Goal: Information Seeking & Learning: Learn about a topic

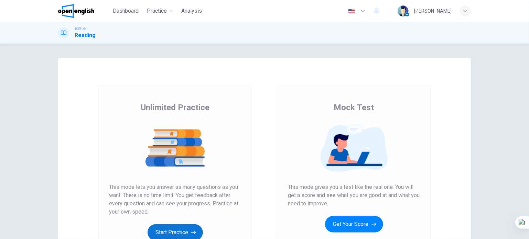
scroll to position [69, 0]
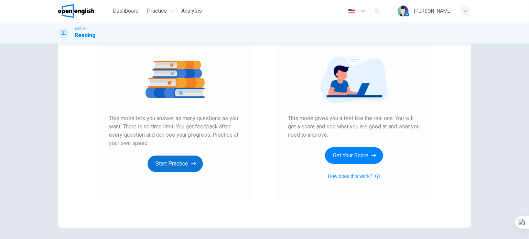
click at [179, 163] on button "Start Practice" at bounding box center [175, 164] width 55 height 17
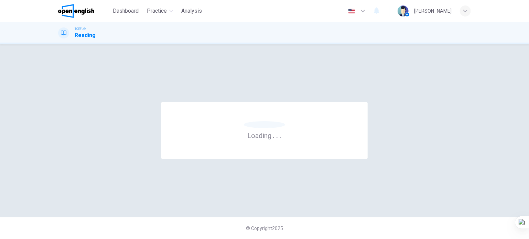
scroll to position [0, 0]
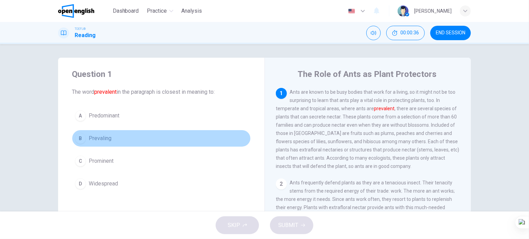
click at [115, 136] on button "B Prevaling" at bounding box center [161, 138] width 179 height 17
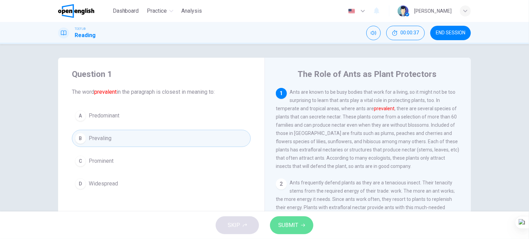
click at [287, 227] on span "SUBMIT" at bounding box center [288, 226] width 20 height 10
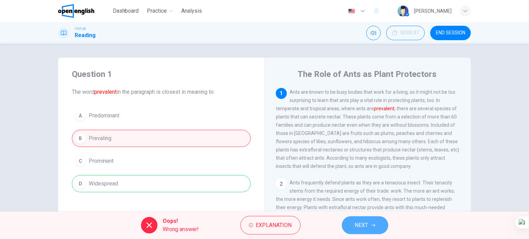
click at [357, 229] on span "NEXT" at bounding box center [361, 226] width 13 height 10
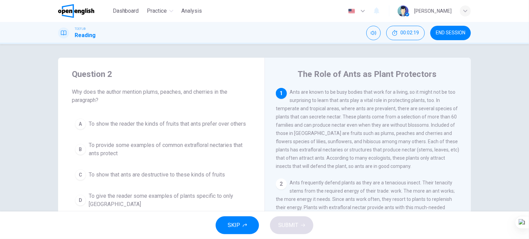
click at [153, 146] on span "To provide some examples of common extrafloral nectaries that ants protect" at bounding box center [168, 149] width 159 height 17
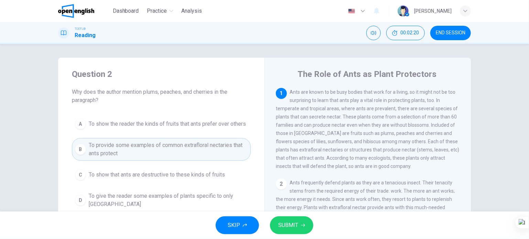
click at [290, 226] on span "SUBMIT" at bounding box center [288, 226] width 20 height 10
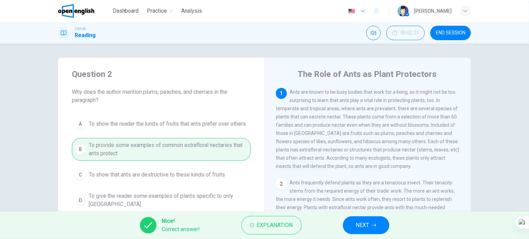
click at [373, 225] on icon "button" at bounding box center [374, 226] width 4 height 4
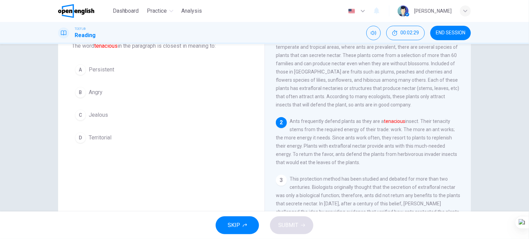
scroll to position [34, 0]
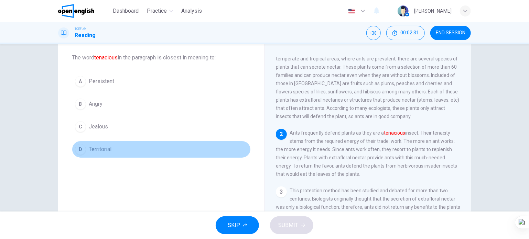
click at [104, 156] on button "D Territorial" at bounding box center [161, 149] width 179 height 17
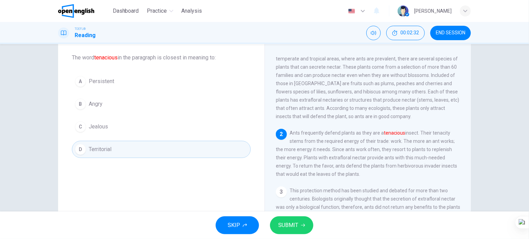
click at [289, 227] on span "SUBMIT" at bounding box center [288, 226] width 20 height 10
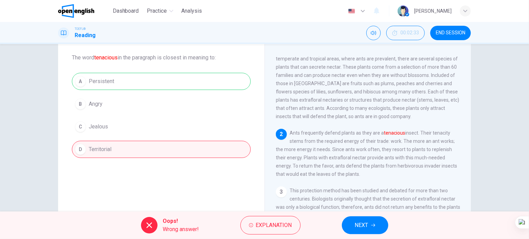
drag, startPoint x: 373, startPoint y: 226, endPoint x: 364, endPoint y: 224, distance: 9.2
click at [373, 226] on icon "button" at bounding box center [373, 226] width 4 height 4
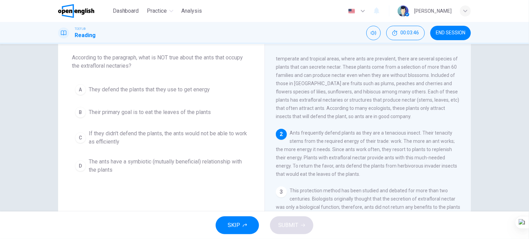
click at [159, 113] on span "Their primary goal is to eat the leaves of the plants" at bounding box center [150, 112] width 122 height 8
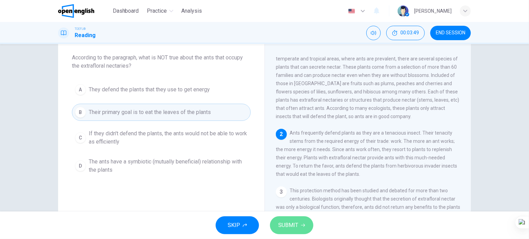
click at [301, 233] on button "SUBMIT" at bounding box center [291, 226] width 43 height 18
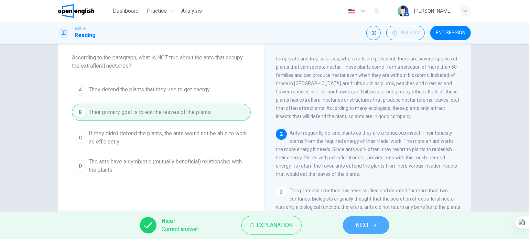
click at [353, 223] on button "NEXT" at bounding box center [366, 226] width 46 height 18
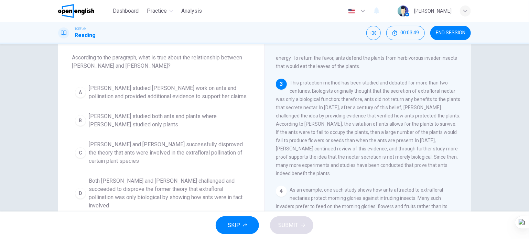
scroll to position [126, 0]
click at [146, 96] on span "[PERSON_NAME] studied [PERSON_NAME] work on ants and pollination and provided a…" at bounding box center [168, 92] width 159 height 17
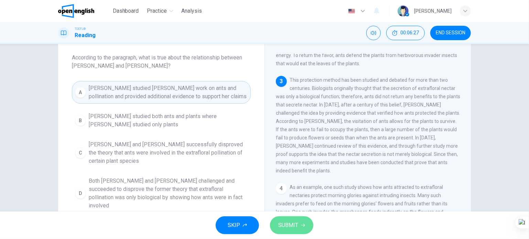
click at [298, 227] on button "SUBMIT" at bounding box center [291, 226] width 43 height 18
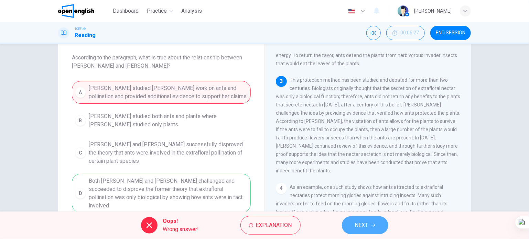
click at [360, 230] on button "NEXT" at bounding box center [365, 226] width 46 height 18
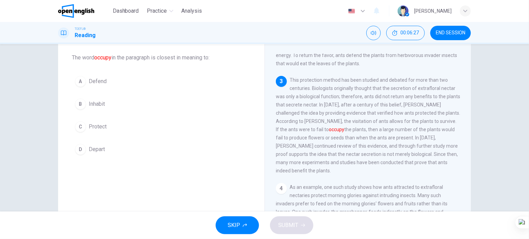
scroll to position [153, 0]
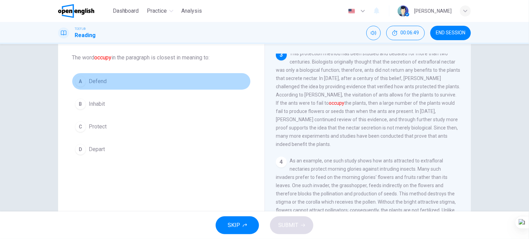
click at [98, 82] on span "Defend" at bounding box center [98, 81] width 18 height 8
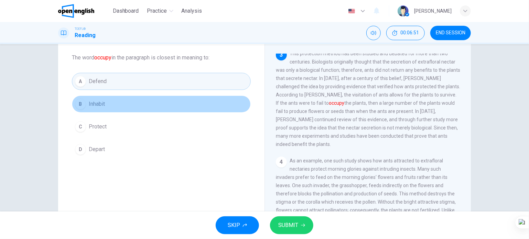
click at [110, 100] on button "B Inhabit" at bounding box center [161, 104] width 179 height 17
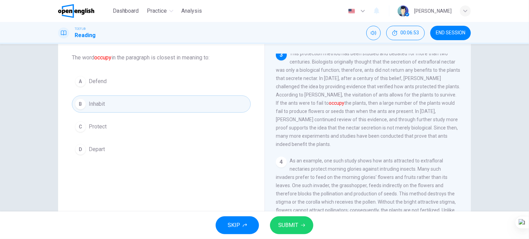
drag, startPoint x: 89, startPoint y: 111, endPoint x: 91, endPoint y: 119, distance: 8.1
click at [89, 114] on div "A Defend B Inhabit C Protect D Depart" at bounding box center [161, 115] width 179 height 85
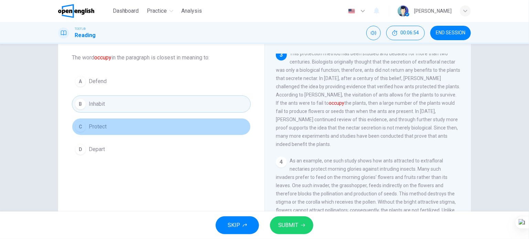
click at [94, 127] on span "Protect" at bounding box center [98, 127] width 18 height 8
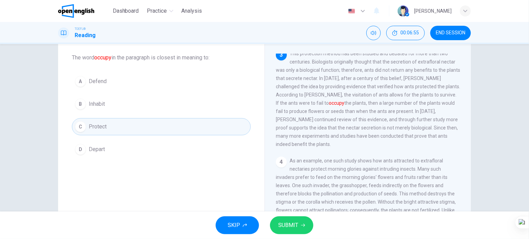
drag, startPoint x: 289, startPoint y: 225, endPoint x: 276, endPoint y: 218, distance: 14.8
click at [288, 224] on span "SUBMIT" at bounding box center [288, 226] width 20 height 10
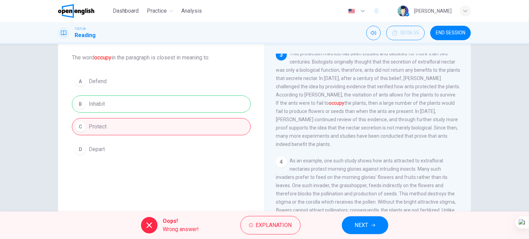
click at [369, 222] on button "NEXT" at bounding box center [365, 226] width 46 height 18
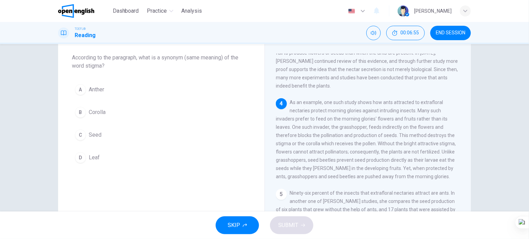
scroll to position [220, 0]
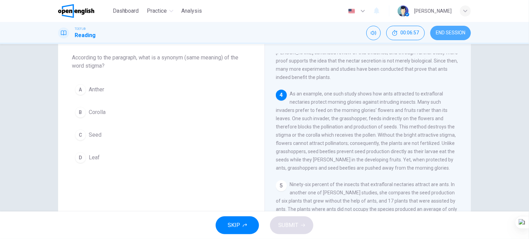
click at [448, 38] on button "END SESSION" at bounding box center [450, 33] width 41 height 14
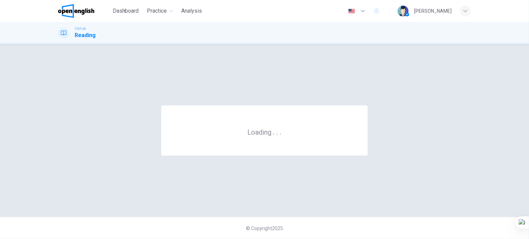
scroll to position [0, 0]
